Goal: Task Accomplishment & Management: Manage account settings

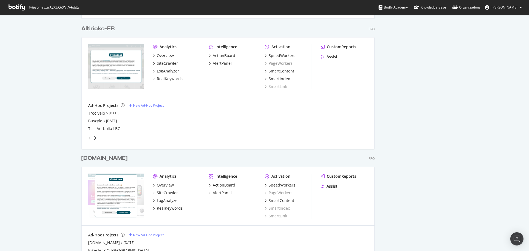
scroll to position [386, 0]
click at [92, 110] on div "Troc Velo" at bounding box center [96, 113] width 17 height 6
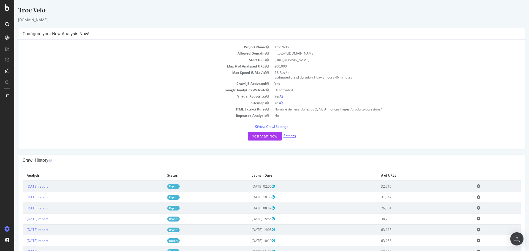
click at [287, 137] on link "Settings" at bounding box center [289, 135] width 12 height 5
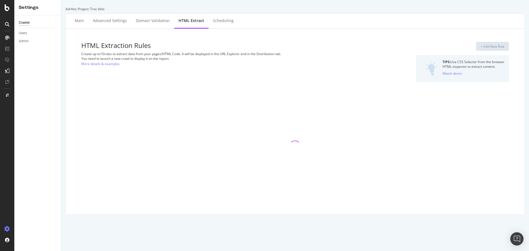
select select "count"
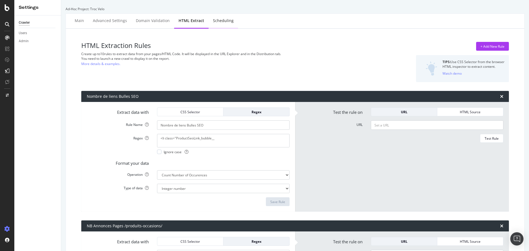
click at [231, 20] on div "Scheduling" at bounding box center [223, 20] width 29 height 15
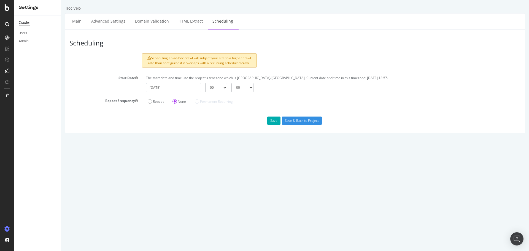
click at [170, 91] on input "[DATE]" at bounding box center [173, 87] width 55 height 9
click at [181, 123] on td "7" at bounding box center [179, 125] width 12 height 8
type input "[DATE]"
click at [213, 86] on select "00 01 02 03 04 05 06 07 08 09 10 11 12 13 14 15 16 17 18 19 20 21 22 23" at bounding box center [216, 87] width 22 height 9
select select "2"
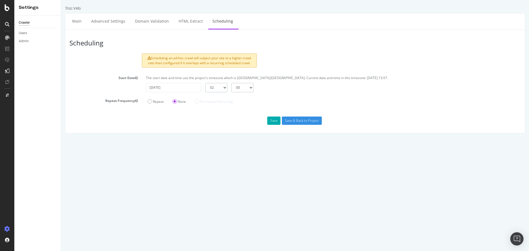
click at [205, 83] on select "00 01 02 03 04 05 06 07 08 09 10 11 12 13 14 15 16 17 18 19 20 21 22 23" at bounding box center [216, 87] width 22 height 9
click at [148, 111] on div "Scheduling Scheduling an ad-hoc crawl will subject your site to a higher crawl …" at bounding box center [295, 81] width 460 height 104
click at [297, 121] on input "Save & Back to Project" at bounding box center [302, 121] width 40 height 8
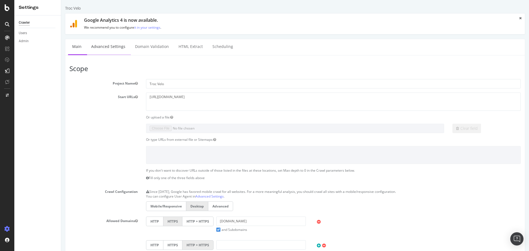
click at [118, 43] on link "Advanced Settings" at bounding box center [108, 46] width 42 height 15
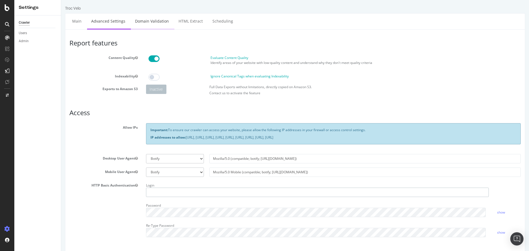
type input "[PERSON_NAME][EMAIL_ADDRESS][DOMAIN_NAME]"
click at [141, 26] on link "Domain Validation" at bounding box center [152, 20] width 42 height 15
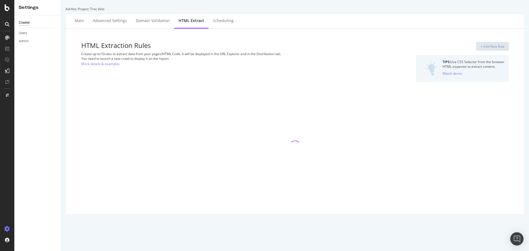
select select "count"
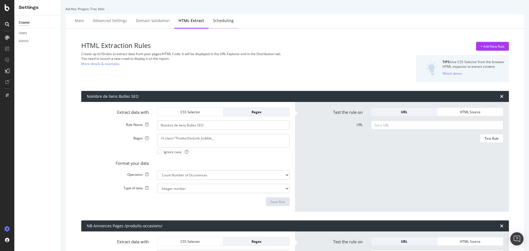
click at [215, 18] on div "Scheduling" at bounding box center [223, 21] width 21 height 6
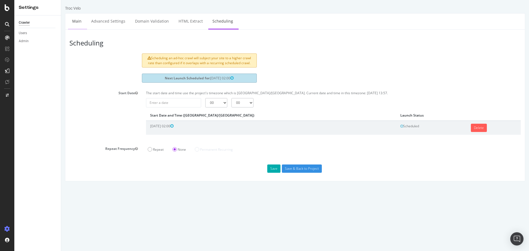
click at [83, 21] on link "Main" at bounding box center [77, 20] width 18 height 15
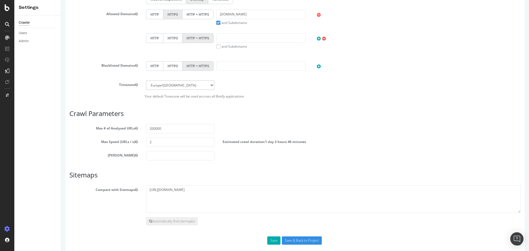
scroll to position [215, 0]
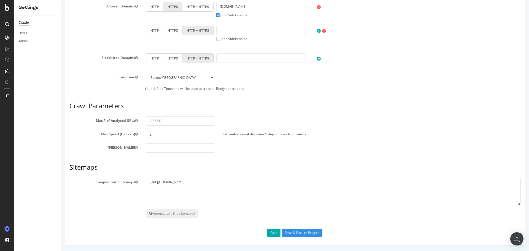
click at [153, 134] on input "2" at bounding box center [180, 134] width 68 height 9
type input "1"
drag, startPoint x: 164, startPoint y: 117, endPoint x: 163, endPoint y: 124, distance: 7.7
click at [164, 117] on input "200000" at bounding box center [180, 120] width 68 height 9
click at [163, 124] on input "200000" at bounding box center [180, 120] width 68 height 9
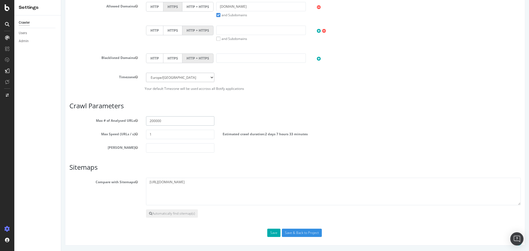
click at [163, 124] on input "200000" at bounding box center [180, 120] width 68 height 9
click at [163, 123] on input "200000" at bounding box center [180, 120] width 68 height 9
drag, startPoint x: 162, startPoint y: 123, endPoint x: 157, endPoint y: 122, distance: 5.0
click at [157, 122] on input "200000" at bounding box center [180, 120] width 68 height 9
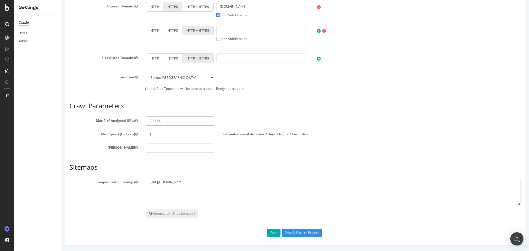
click at [149, 123] on input "200000" at bounding box center [180, 120] width 68 height 9
drag, startPoint x: 169, startPoint y: 120, endPoint x: 113, endPoint y: 129, distance: 56.8
click at [113, 129] on section "Max # of Analysed URLs 45000 Max Speed (URLs / s) 1 Estimated crawl duration: 1…" at bounding box center [294, 134] width 451 height 36
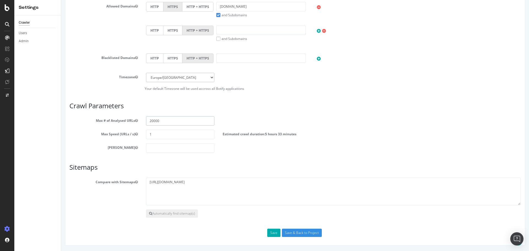
type input "200000"
drag, startPoint x: 154, startPoint y: 121, endPoint x: 164, endPoint y: 120, distance: 9.9
click at [164, 120] on input "200000" at bounding box center [180, 120] width 68 height 9
click at [305, 235] on input "Save & Back to Project" at bounding box center [302, 233] width 40 height 8
